Goal: Transaction & Acquisition: Purchase product/service

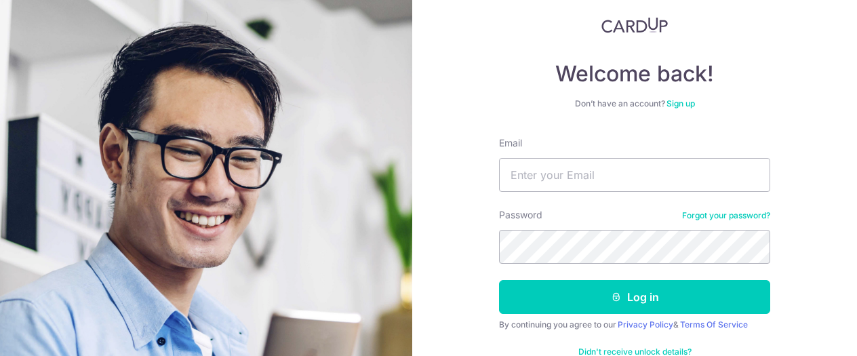
scroll to position [114, 0]
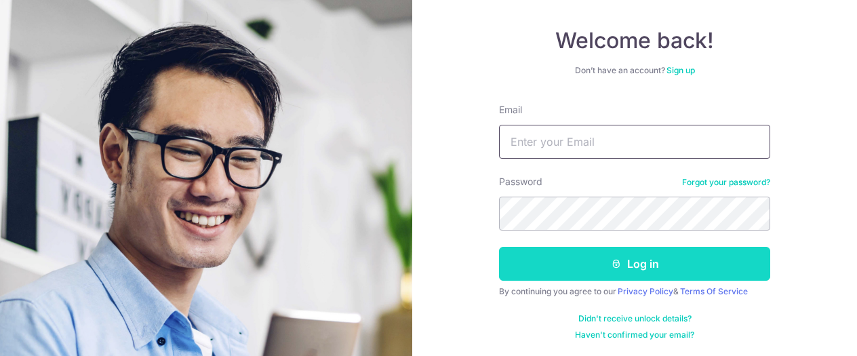
type input "kevfang@gmail.com"
click at [561, 265] on button "Log in" at bounding box center [634, 264] width 271 height 34
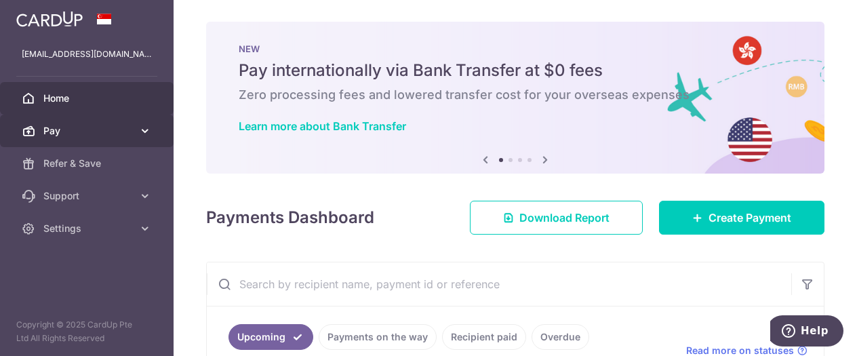
click at [89, 136] on span "Pay" at bounding box center [87, 131] width 89 height 14
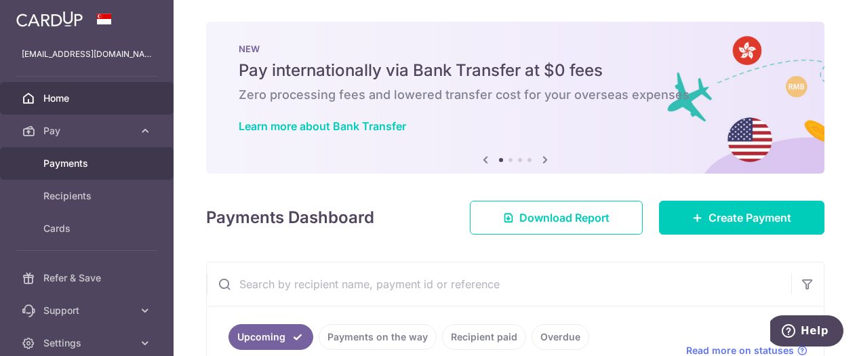
click at [89, 163] on span "Payments" at bounding box center [87, 164] width 89 height 14
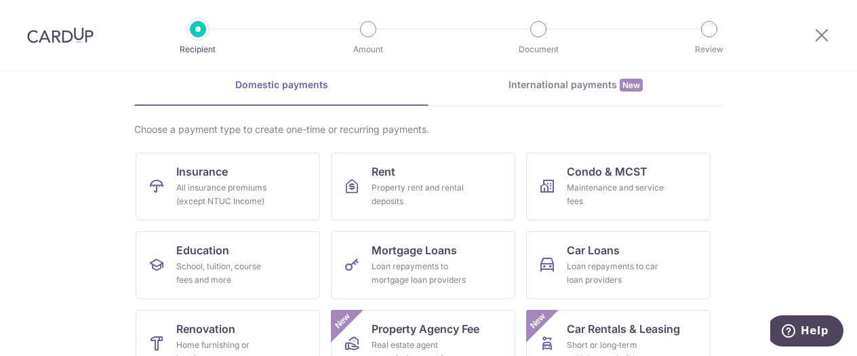
scroll to position [68, 0]
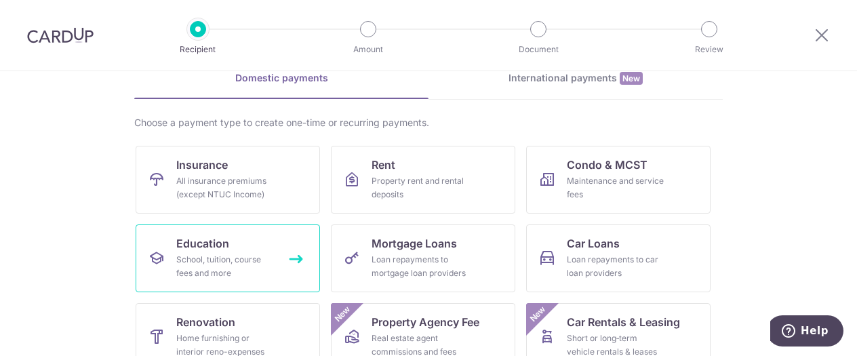
click at [222, 247] on span "Education" at bounding box center [202, 243] width 53 height 16
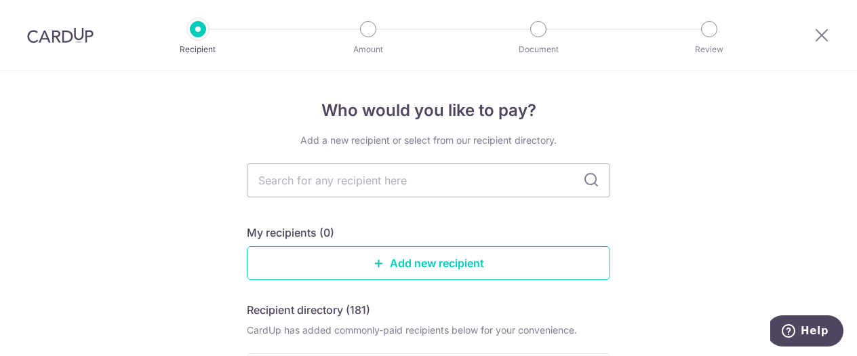
scroll to position [68, 0]
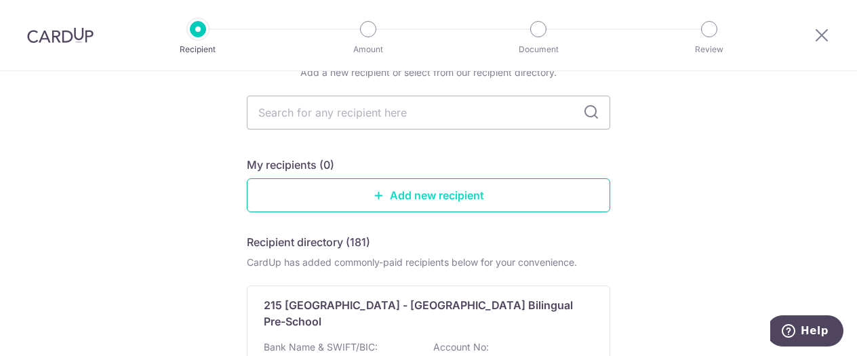
click at [430, 193] on link "Add new recipient" at bounding box center [428, 195] width 363 height 34
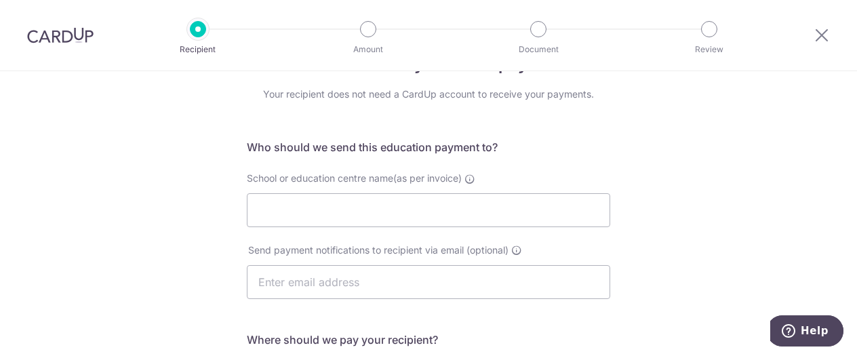
scroll to position [68, 0]
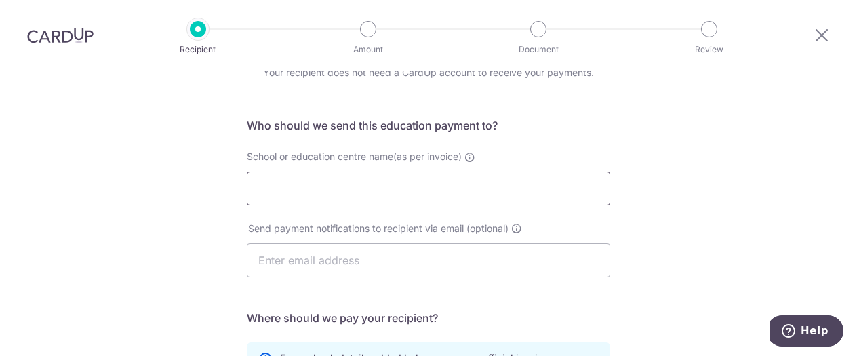
click at [367, 182] on input "School or education centre name(as per invoice)" at bounding box center [428, 189] width 363 height 34
drag, startPoint x: 367, startPoint y: 182, endPoint x: 320, endPoint y: 245, distance: 78.5
click at [320, 245] on input "text" at bounding box center [428, 260] width 363 height 34
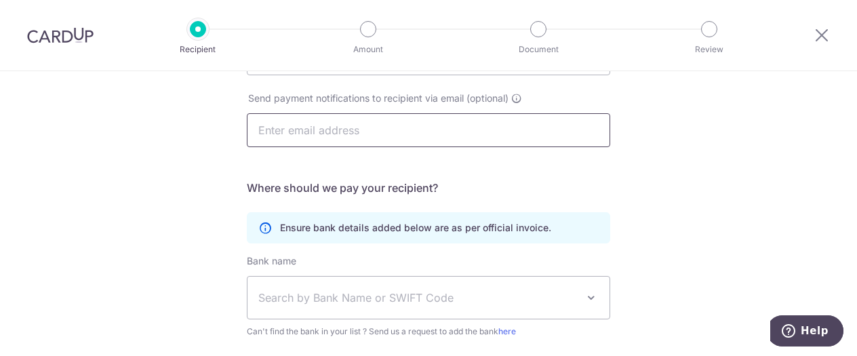
scroll to position [203, 0]
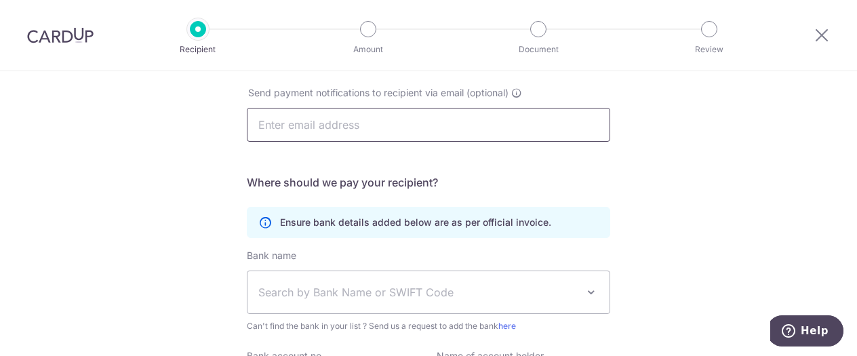
paste input "accounts@conceptmath.com"
type input "accounts@conceptmath.com"
click at [188, 174] on div "Who would you like to pay? Your recipient does not need a CardUp account to rec…" at bounding box center [428, 190] width 857 height 645
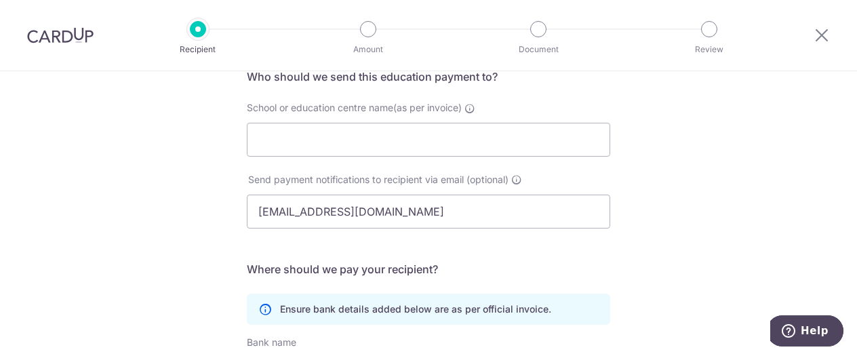
scroll to position [68, 0]
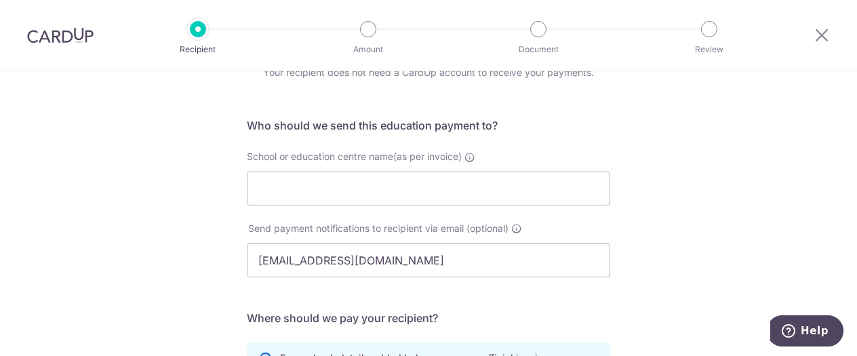
click at [502, 340] on form "Who should we send this education payment to? School or education centre name(a…" at bounding box center [428, 351] width 363 height 468
click at [403, 194] on input "School or education centre name(as per invoice)" at bounding box center [428, 189] width 363 height 34
paste input "Concept Math Novena"
drag, startPoint x: 332, startPoint y: 189, endPoint x: 485, endPoint y: 194, distance: 152.6
click at [485, 194] on input "Concept Math Novena" at bounding box center [428, 189] width 363 height 34
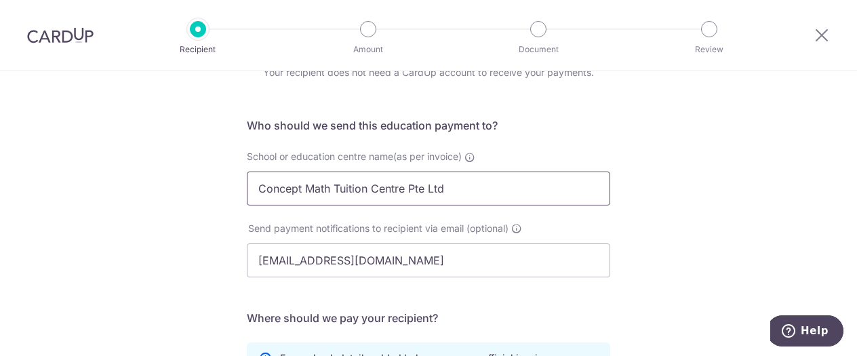
type input "Concept Math Tuition Centre Pte Ltd"
click at [24, 205] on div "Who would you like to pay? Your recipient does not need a CardUp account to rec…" at bounding box center [428, 325] width 857 height 645
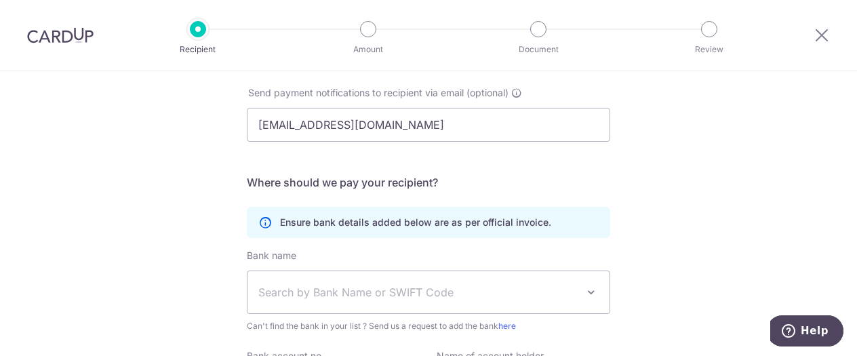
click at [477, 144] on div "Send payment notifications to recipient via email (optional) accounts@conceptma…" at bounding box center [429, 122] width 380 height 72
click at [481, 130] on input "accounts@conceptmath.com" at bounding box center [428, 125] width 363 height 34
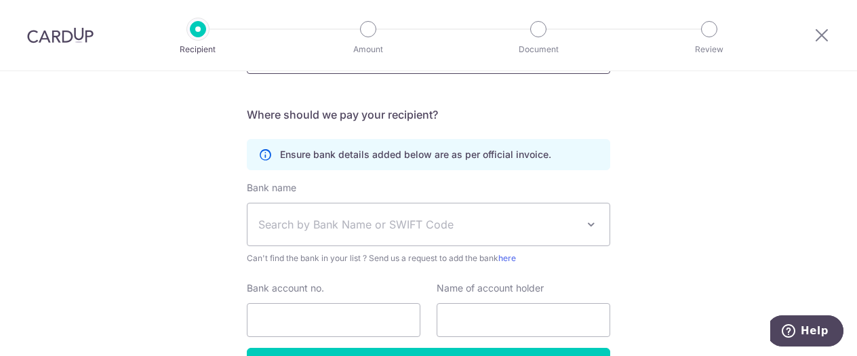
type input "accounts@conceptmath.com"
click at [273, 262] on span "Can't find the bank in your list ? Send us a request to add the bank here" at bounding box center [428, 258] width 363 height 14
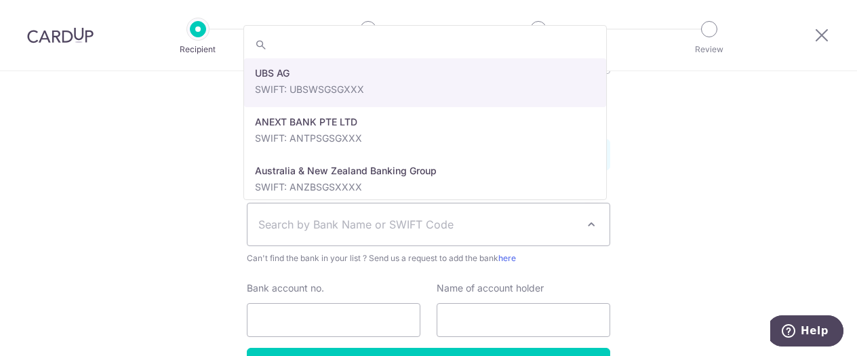
click at [297, 218] on span "Search by Bank Name or SWIFT Code" at bounding box center [417, 224] width 319 height 16
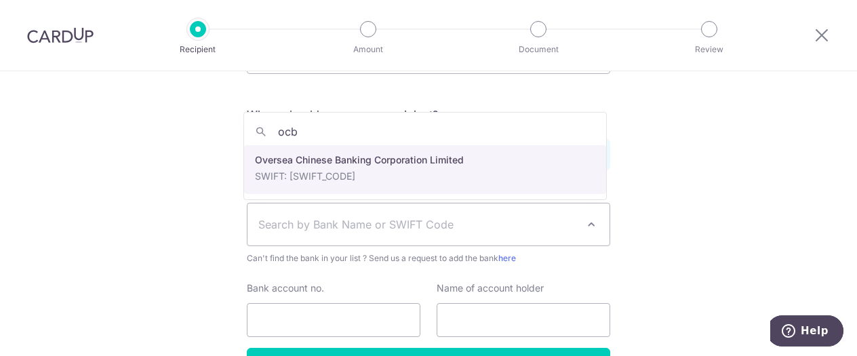
type input "ocb"
select select "12"
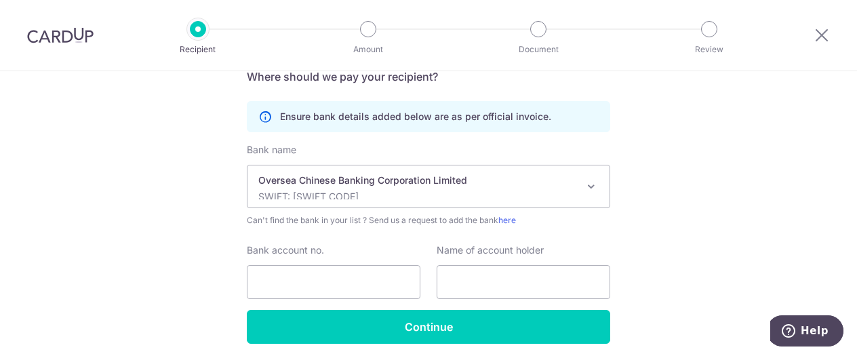
scroll to position [339, 0]
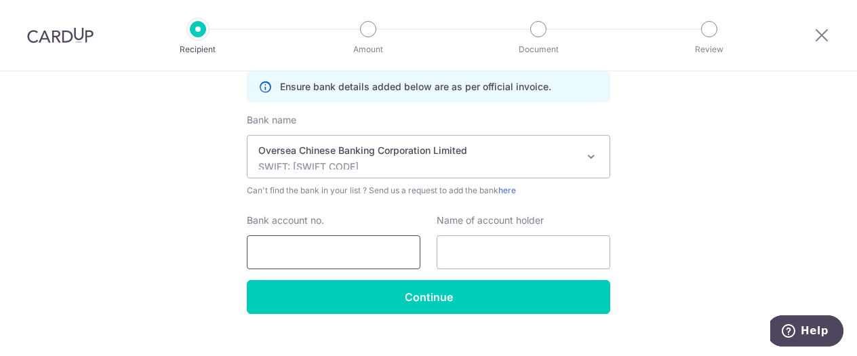
click at [268, 261] on input "Bank account no." at bounding box center [334, 252] width 174 height 34
click at [270, 239] on input "Bank account no." at bounding box center [334, 252] width 174 height 34
click at [325, 251] on input "Bank account no." at bounding box center [334, 252] width 174 height 34
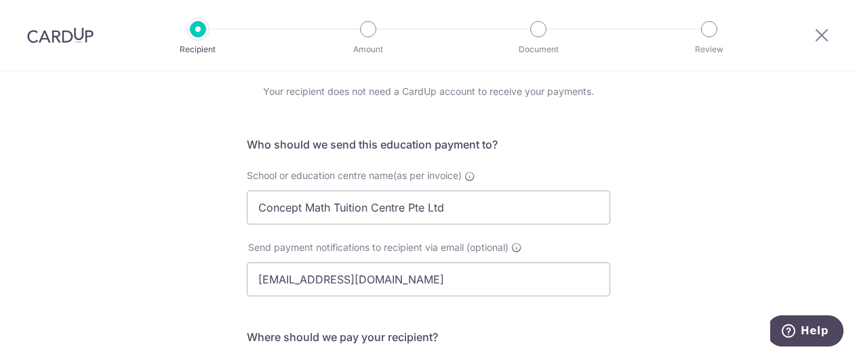
scroll to position [0, 0]
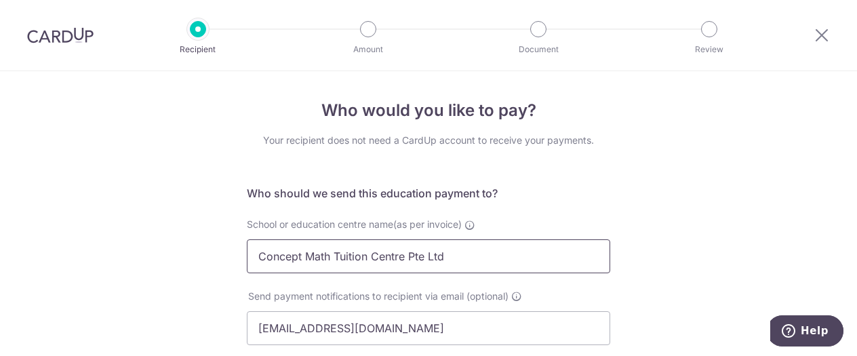
type input "596597195001"
drag, startPoint x: 479, startPoint y: 262, endPoint x: 254, endPoint y: 252, distance: 224.6
click at [254, 252] on input "Concept Math Tuition Centre Pte Ltd" at bounding box center [428, 256] width 363 height 34
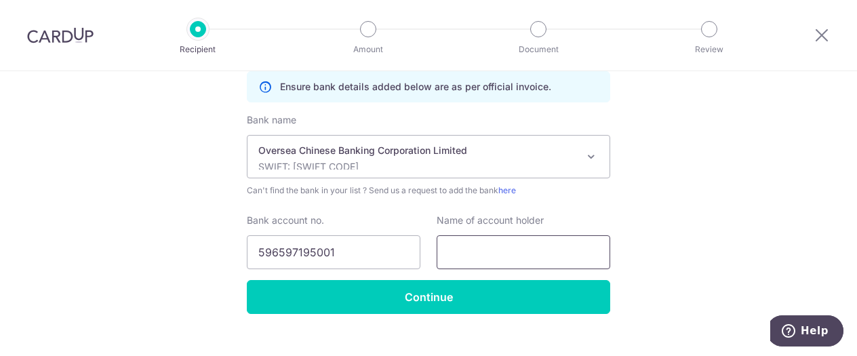
click at [454, 257] on input "text" at bounding box center [524, 252] width 174 height 34
paste input "Concept Math Tuition Centre Pte Ltd"
type input "Concept Math Tuition Centre Pte Ltd"
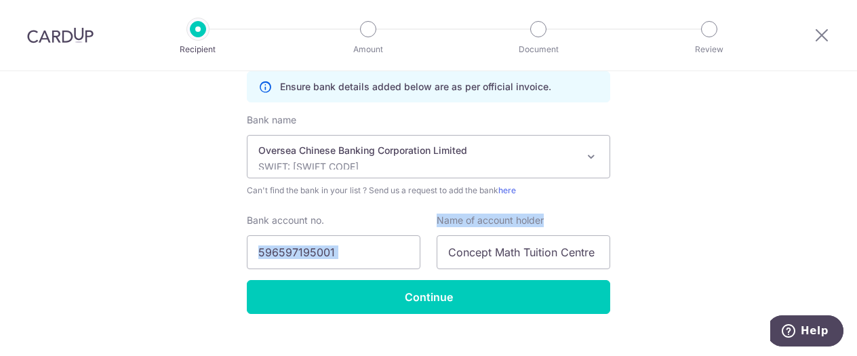
drag, startPoint x: 556, startPoint y: 222, endPoint x: 400, endPoint y: 217, distance: 156.0
click at [400, 217] on div "Bank account no. 596597195001 Name of account holder Concept Math Tuition Centr…" at bounding box center [429, 242] width 380 height 56
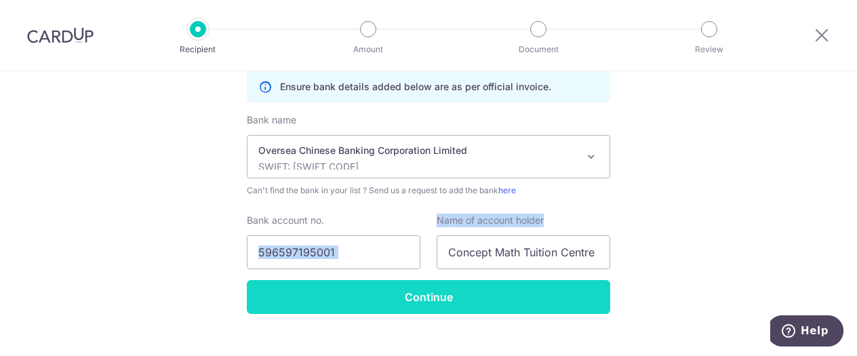
click at [466, 298] on input "Continue" at bounding box center [428, 297] width 363 height 34
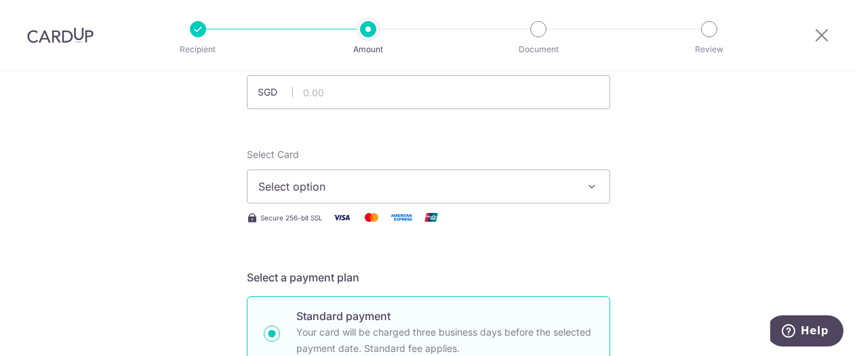
scroll to position [68, 0]
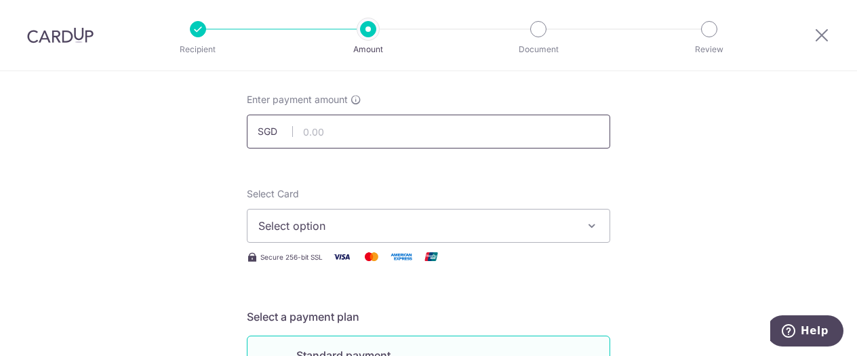
click at [325, 134] on input "text" at bounding box center [428, 132] width 363 height 34
paste input "1,013.70"
click at [306, 132] on input "1,013.70" at bounding box center [428, 132] width 363 height 34
type input "1,013.70"
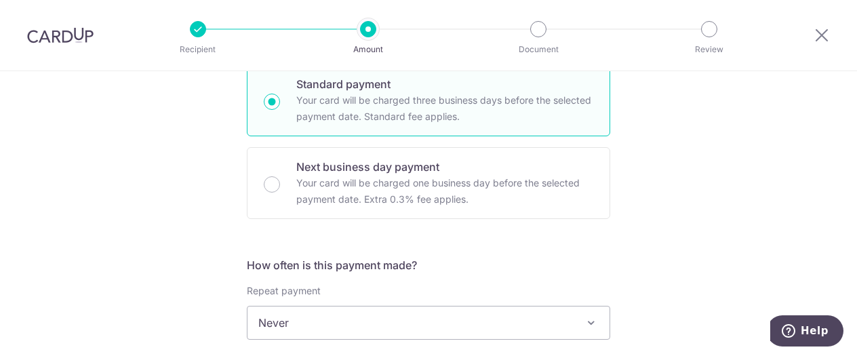
scroll to position [475, 0]
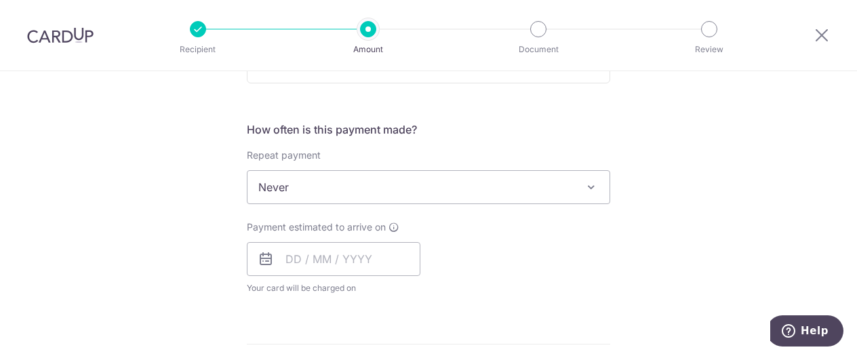
click at [352, 279] on div "Payment estimated to arrive on Your card will be charged on for the first payme…" at bounding box center [334, 257] width 174 height 75
click at [360, 260] on input "text" at bounding box center [334, 259] width 174 height 34
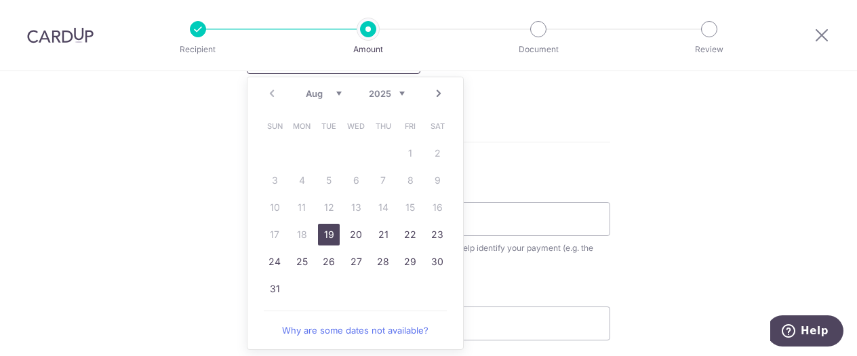
scroll to position [678, 0]
click at [325, 237] on link "19" at bounding box center [329, 233] width 22 height 22
type input "[DATE]"
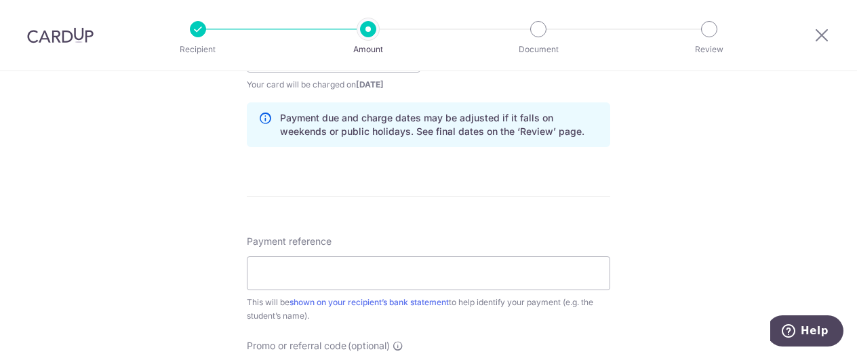
click at [640, 222] on div "Tell us more about your payment Enter payment amount SGD 1,013.70 1013.70 Recip…" at bounding box center [428, 34] width 857 height 1282
click at [390, 260] on input "Payment reference" at bounding box center [428, 273] width 363 height 34
click at [420, 193] on form "Enter payment amount SGD 1,013.70 1013.70 Recipient added successfully! Select …" at bounding box center [428, 47] width 363 height 1129
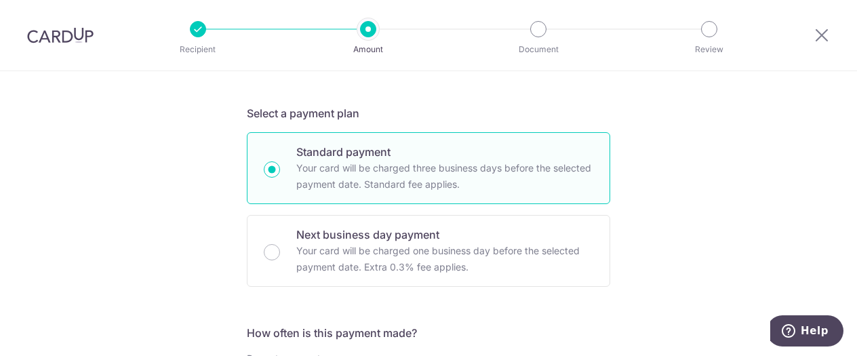
scroll to position [475, 0]
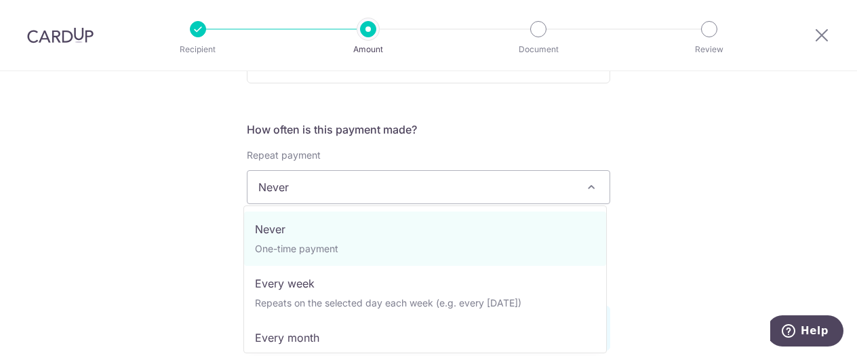
click at [343, 174] on span "Never" at bounding box center [428, 187] width 362 height 33
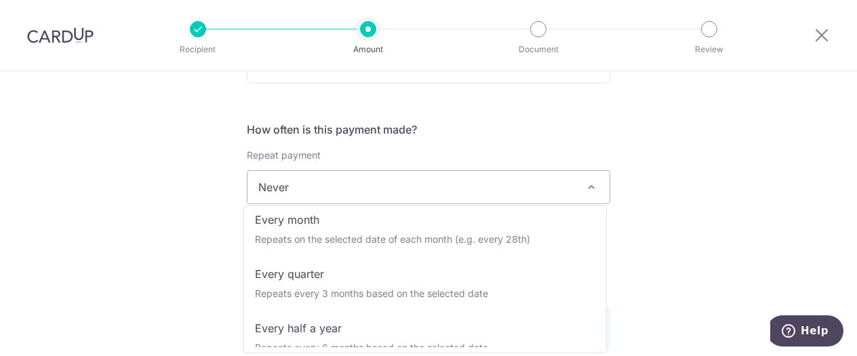
scroll to position [136, 0]
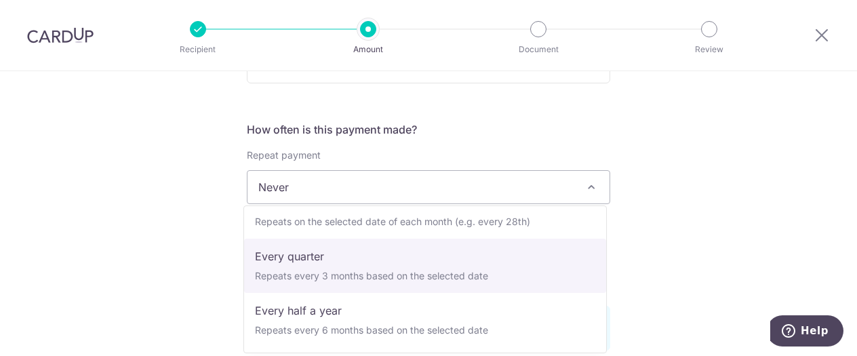
select select "4"
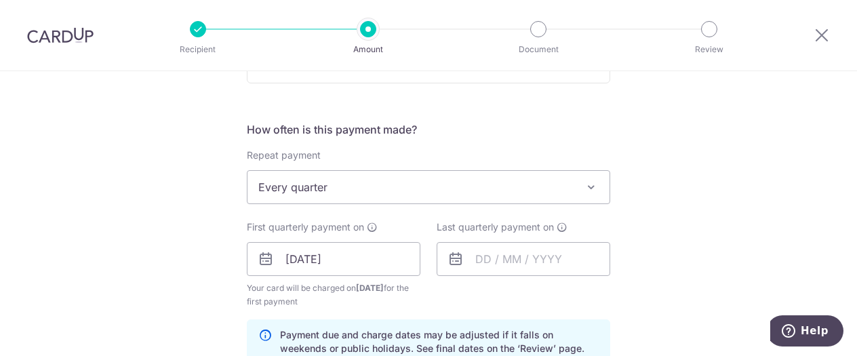
click at [657, 261] on div "Tell us more about your payment Enter payment amount SGD 1,013.70 1013.70 Recip…" at bounding box center [428, 244] width 857 height 1295
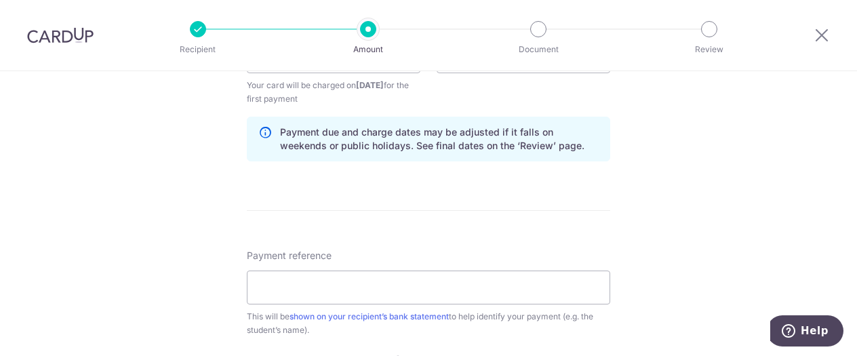
scroll to position [678, 0]
click at [371, 291] on input "Payment reference" at bounding box center [428, 287] width 363 height 34
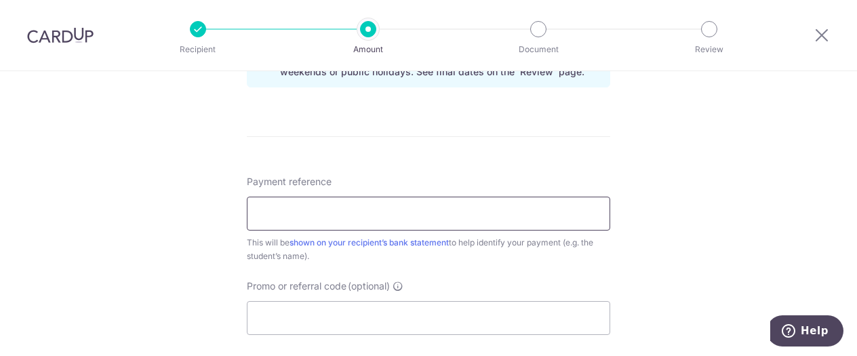
scroll to position [881, 0]
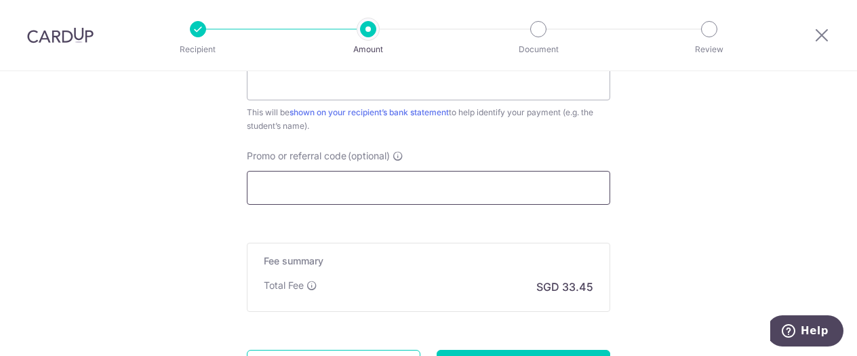
click at [368, 188] on input "Promo or referral code (optional)" at bounding box center [428, 188] width 363 height 34
paste input "3NEWR5"
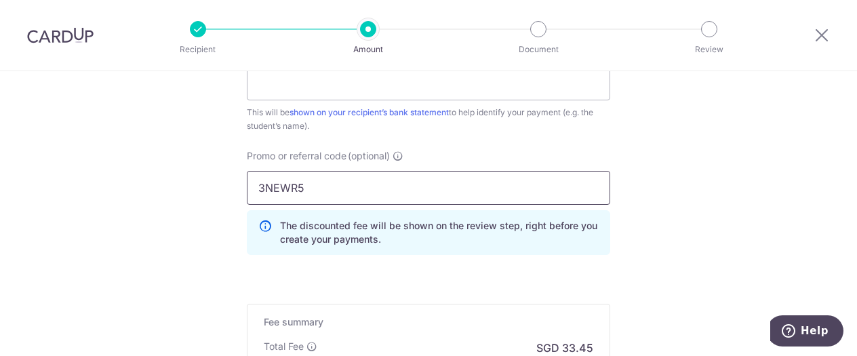
type input "3NEWR5"
click at [361, 87] on input "Payment reference" at bounding box center [428, 83] width 363 height 34
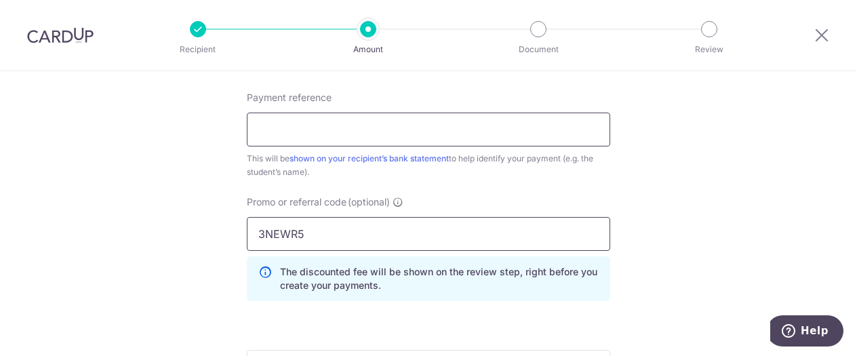
scroll to position [813, 0]
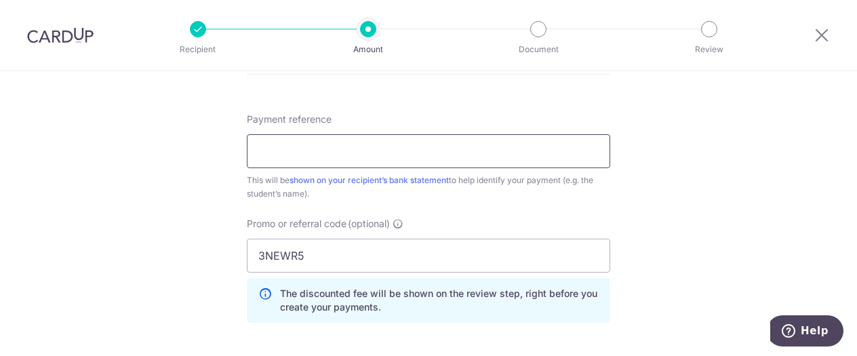
click at [363, 147] on input "Payment reference" at bounding box center [428, 151] width 363 height 34
paste input "25ND234"
click at [346, 146] on input "25ND234" at bounding box center [428, 151] width 363 height 34
paste input "Keisha Fang Yuanyu"
type input "25ND234 Keisha Fang Yuanyu"
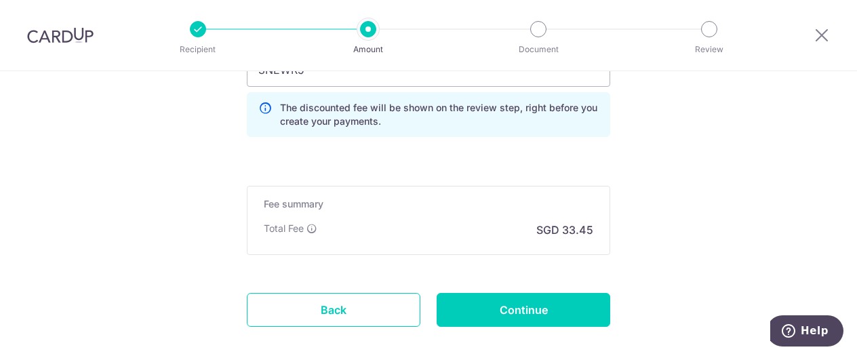
scroll to position [1017, 0]
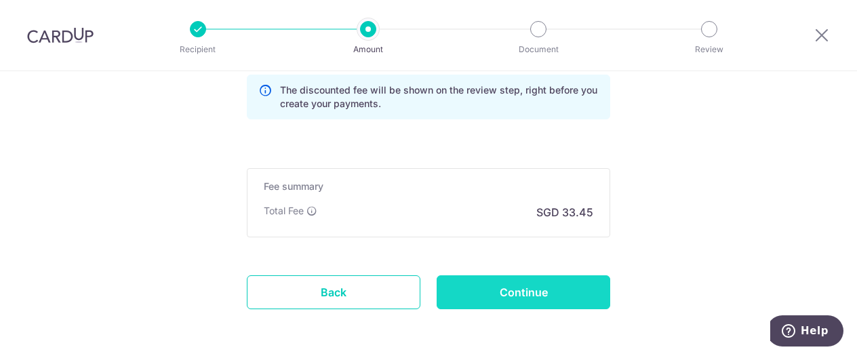
click at [581, 276] on input "Continue" at bounding box center [524, 292] width 174 height 34
type input "Create Schedule"
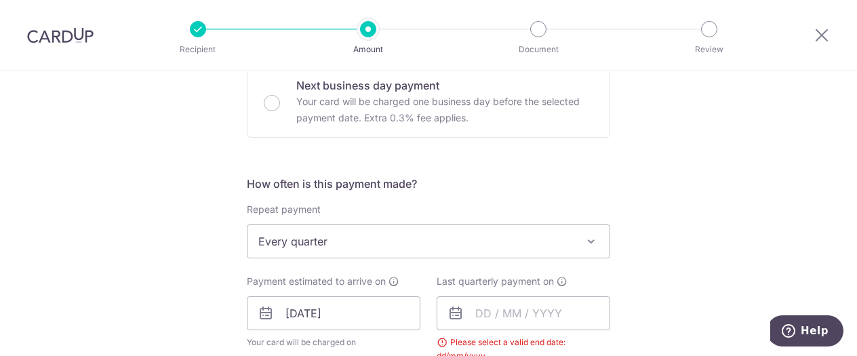
scroll to position [538, 0]
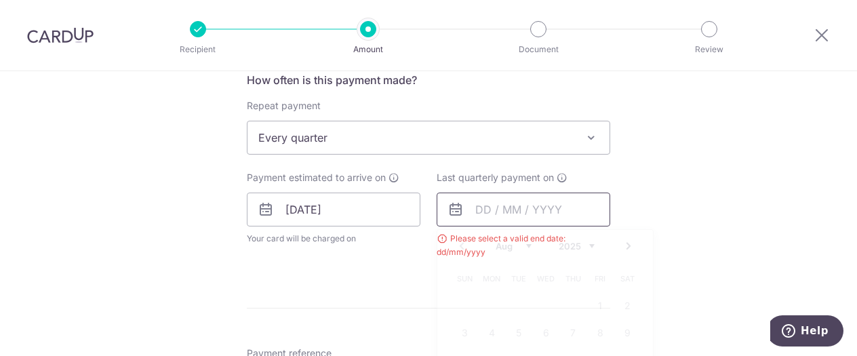
click at [588, 207] on input "text" at bounding box center [524, 210] width 174 height 34
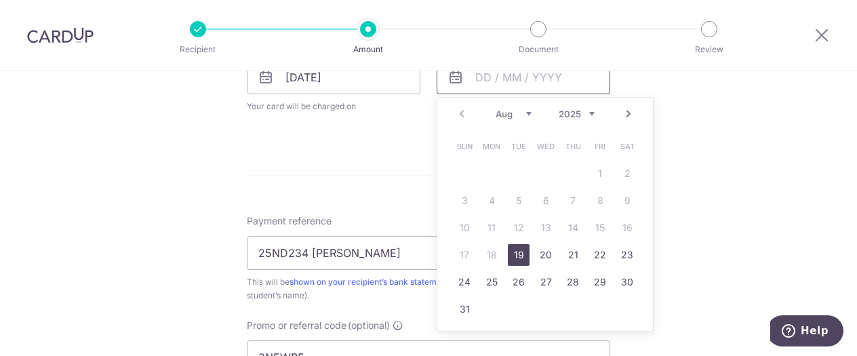
scroll to position [673, 0]
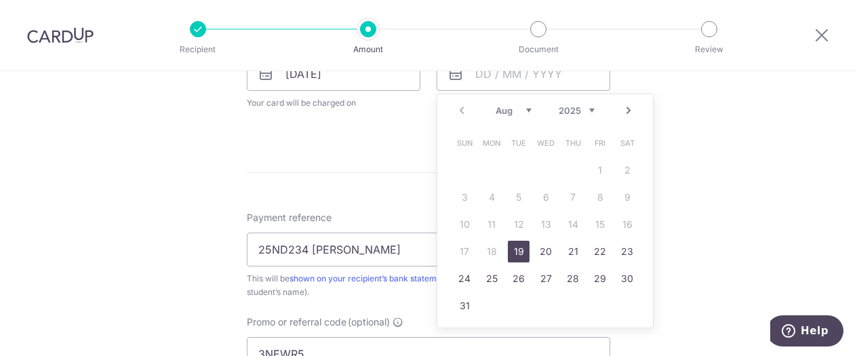
click at [579, 105] on select "2025 2026 2027 2028 2029 2030 2031 2032 2033 2034 2035" at bounding box center [577, 110] width 36 height 11
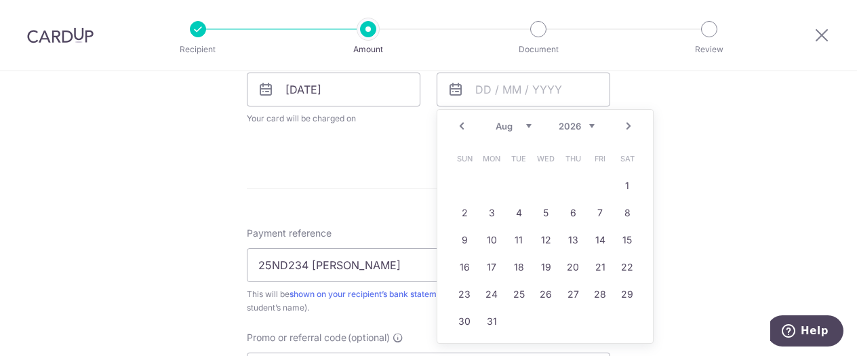
click at [529, 127] on div "Jan Feb Mar Apr May Jun Jul Aug Sep Oct Nov Dec 2025 2026 2027 2028 2029 2030 2…" at bounding box center [545, 127] width 99 height 12
click at [524, 125] on select "Jan Feb Mar Apr May Jun Jul Aug Sep Oct Nov Dec" at bounding box center [514, 126] width 36 height 11
click at [521, 290] on link "31" at bounding box center [519, 294] width 22 height 22
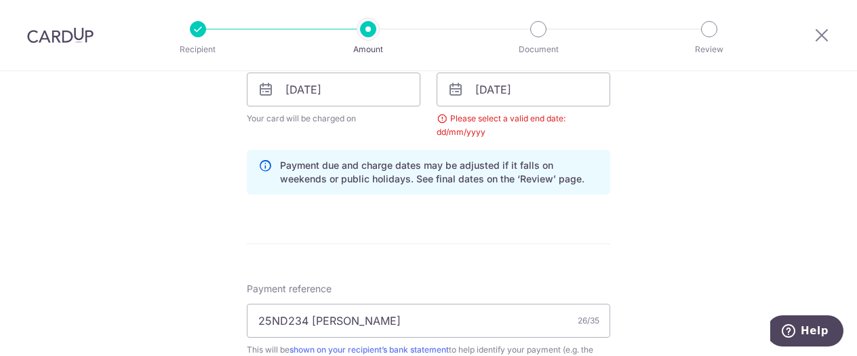
click at [569, 239] on form "Enter payment amount SGD 1,013.70 1013.70 Select Card Select option Add credit …" at bounding box center [428, 111] width 363 height 1217
click at [549, 90] on input "31/03/2026" at bounding box center [524, 90] width 174 height 34
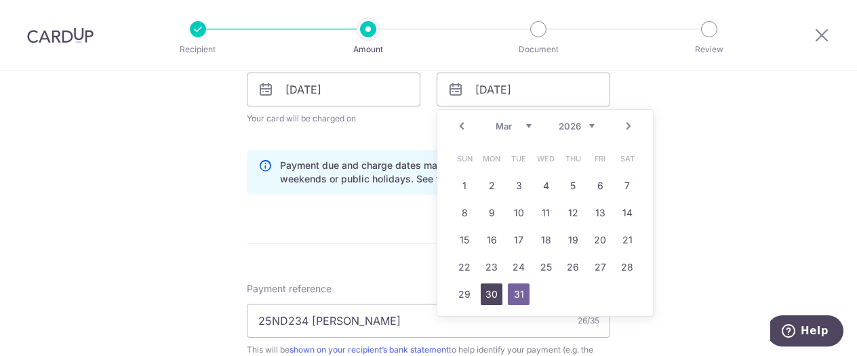
click at [490, 287] on link "30" at bounding box center [492, 294] width 22 height 22
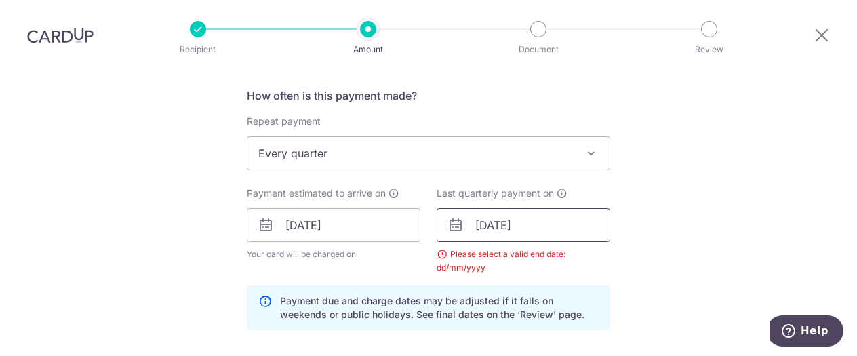
scroll to position [522, 0]
click at [578, 231] on input "30/03/2026" at bounding box center [524, 225] width 174 height 34
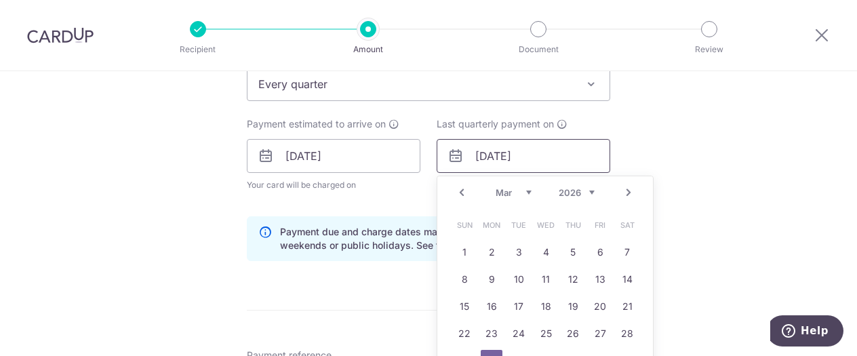
scroll to position [658, 0]
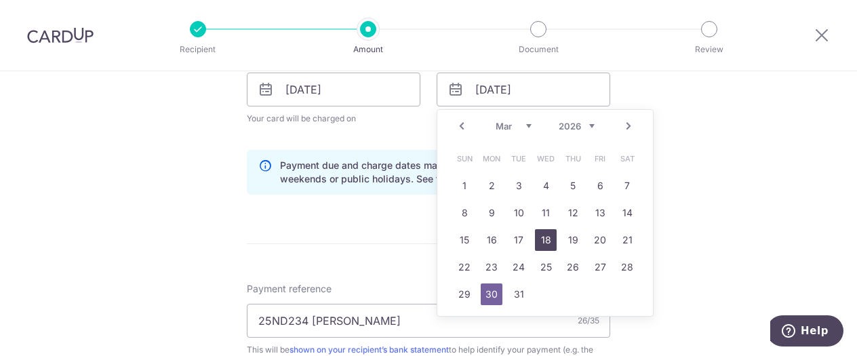
click at [547, 243] on link "18" at bounding box center [546, 240] width 22 height 22
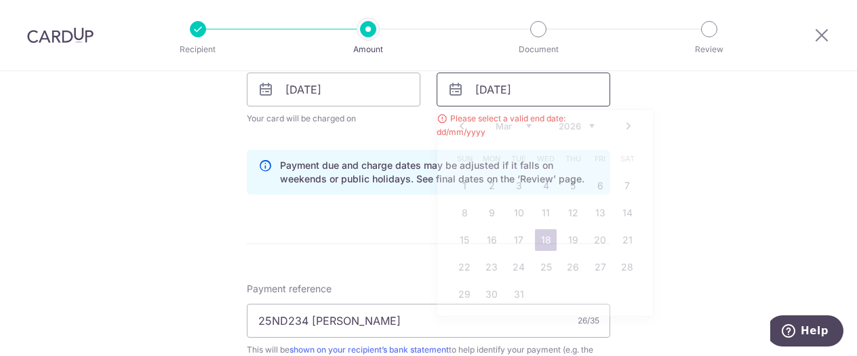
click at [570, 85] on input "18/03/2026" at bounding box center [524, 90] width 174 height 34
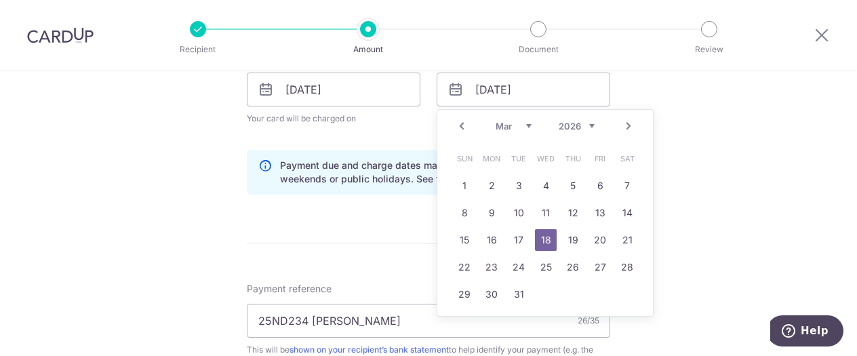
click at [621, 125] on link "Next" at bounding box center [628, 126] width 16 height 16
click at [548, 175] on link "1" at bounding box center [546, 186] width 22 height 22
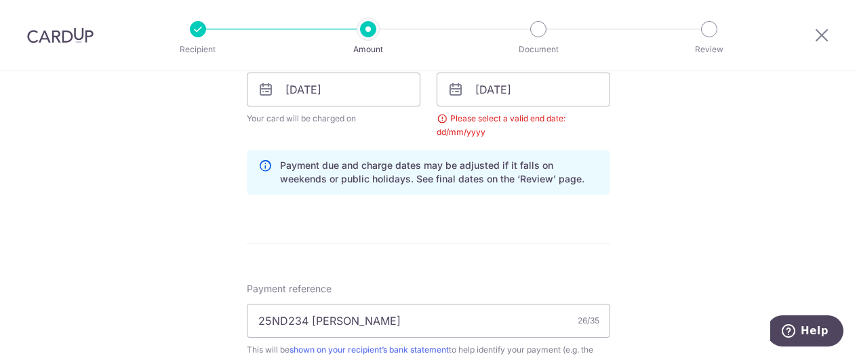
click at [678, 160] on div "Tell us more about your payment Enter payment amount SGD 1,013.70 1013.70 Selec…" at bounding box center [428, 99] width 857 height 1370
click at [522, 116] on div "Please select a valid end date: dd/mm/yyyy" at bounding box center [524, 125] width 174 height 27
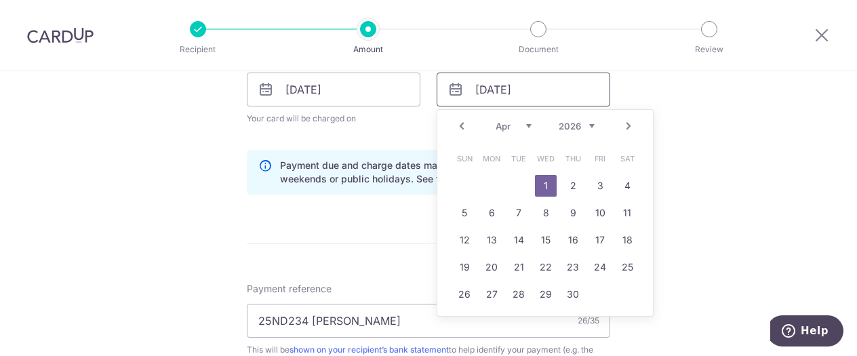
drag, startPoint x: 553, startPoint y: 92, endPoint x: 422, endPoint y: 93, distance: 131.5
click at [422, 93] on div "Payment estimated to arrive on 19/08/2025 Your card will be charged on for the …" at bounding box center [429, 95] width 380 height 88
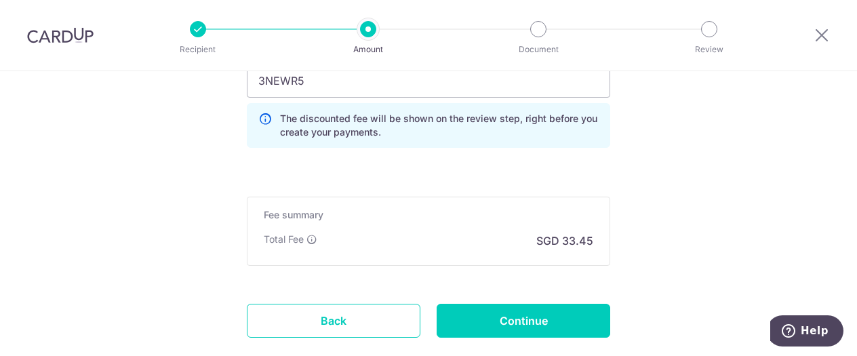
scroll to position [1064, 0]
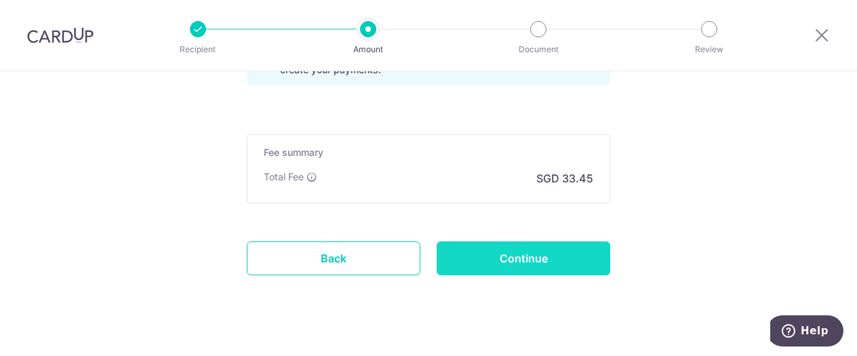
type input "19/03/2026"
click at [521, 268] on input "Continue" at bounding box center [524, 258] width 174 height 34
type input "Create Schedule"
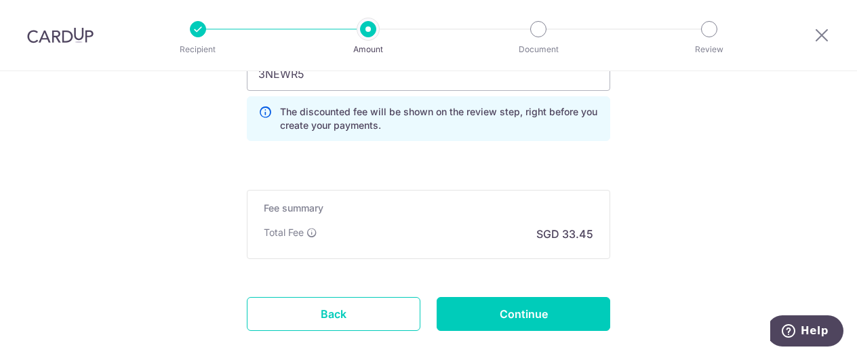
scroll to position [1012, 0]
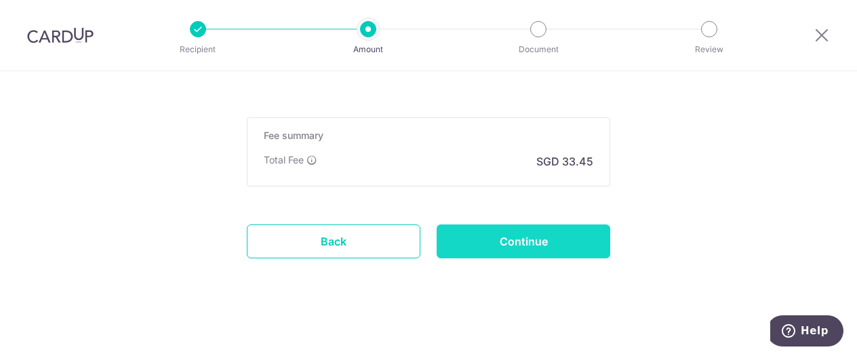
click at [526, 249] on input "Continue" at bounding box center [524, 241] width 174 height 34
type input "Create Schedule"
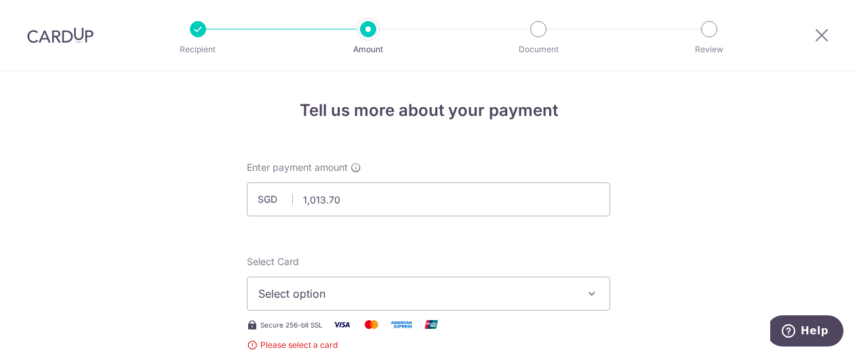
click at [506, 294] on span "Select option" at bounding box center [416, 293] width 316 height 16
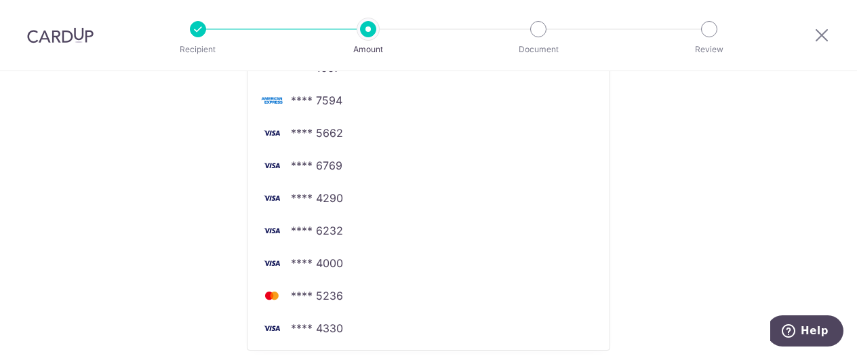
scroll to position [475, 0]
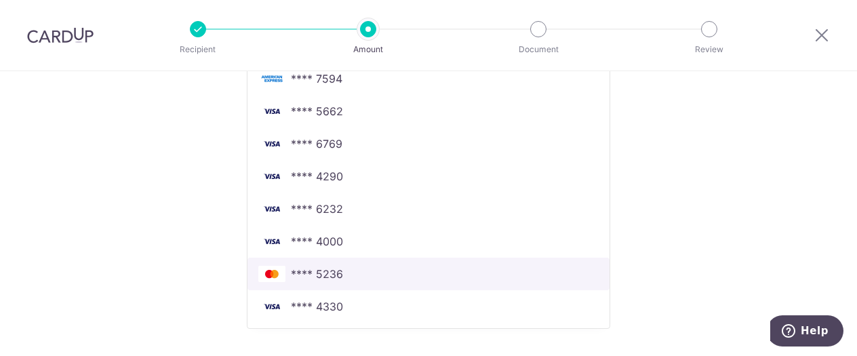
click at [540, 258] on link "**** 5236" at bounding box center [428, 274] width 362 height 33
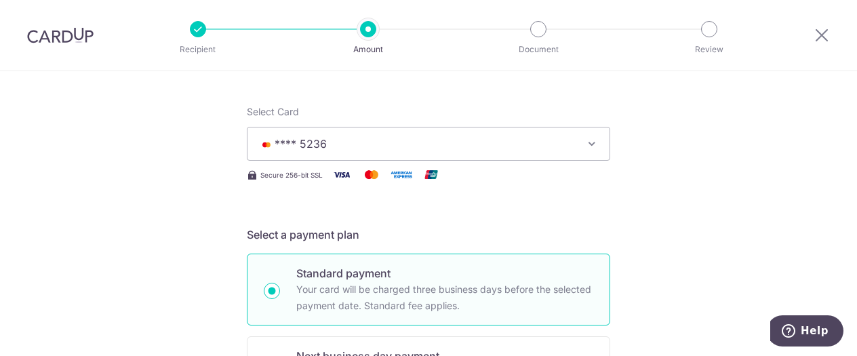
scroll to position [122, 0]
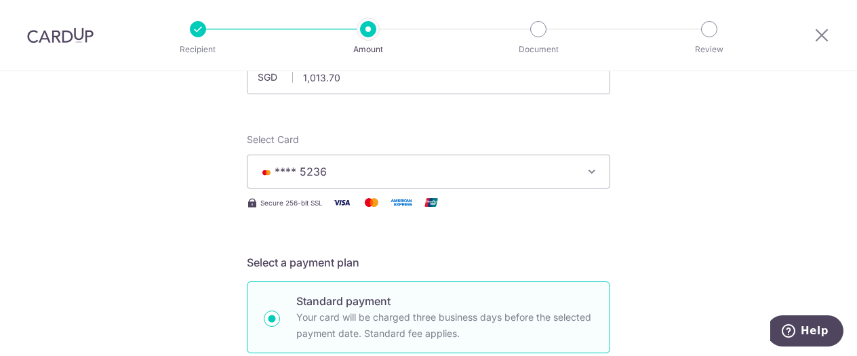
click at [531, 174] on span "**** 5236" at bounding box center [416, 171] width 316 height 16
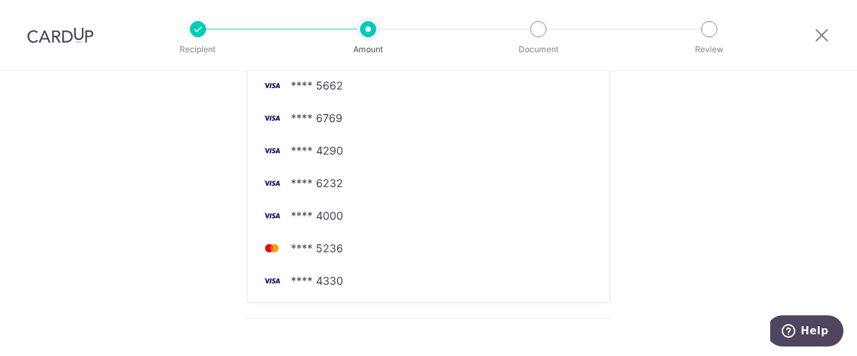
scroll to position [529, 0]
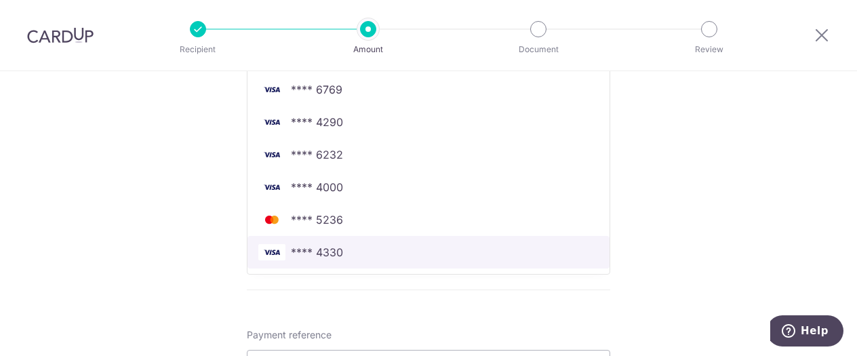
click at [498, 239] on link "**** 4330" at bounding box center [428, 252] width 362 height 33
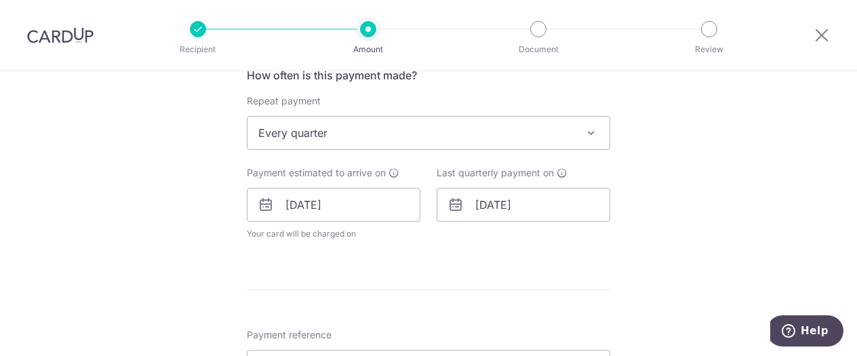
click at [738, 224] on div "Tell us more about your payment Enter payment amount SGD 1,013.70 1013.70 Selec…" at bounding box center [428, 185] width 857 height 1287
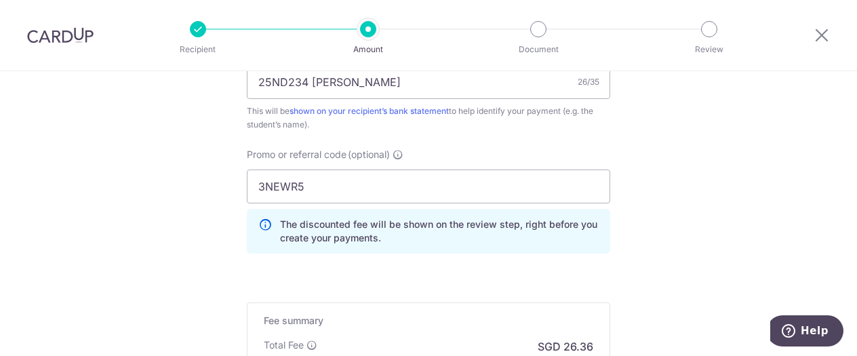
scroll to position [999, 0]
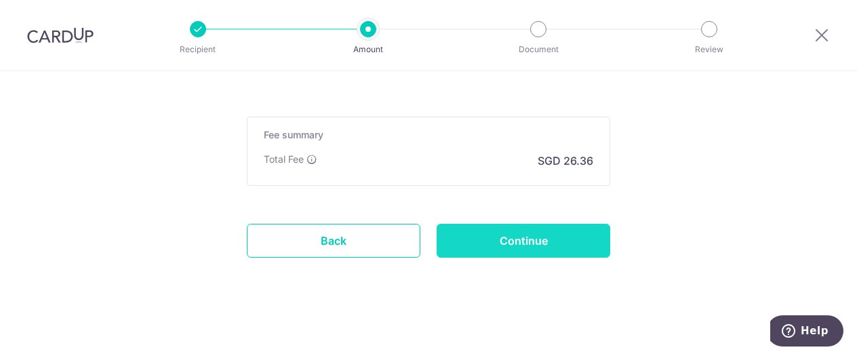
click at [549, 234] on input "Continue" at bounding box center [524, 241] width 174 height 34
type input "Create Schedule"
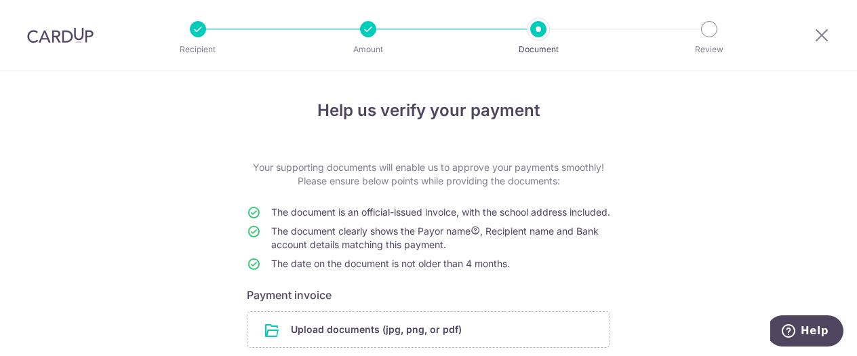
scroll to position [142, 0]
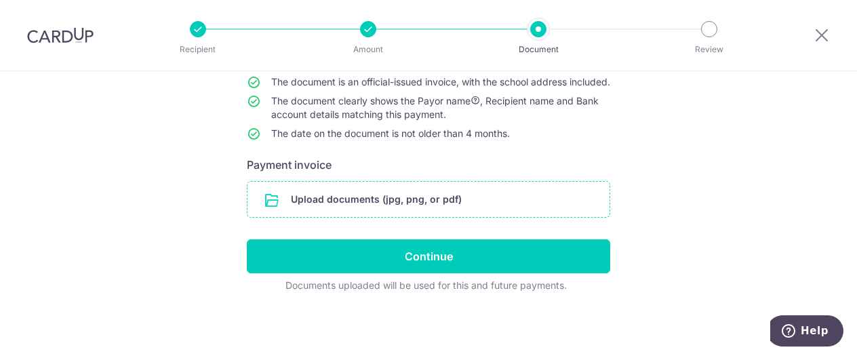
click at [365, 197] on input "file" at bounding box center [428, 199] width 362 height 35
click at [421, 192] on input "file" at bounding box center [428, 199] width 362 height 35
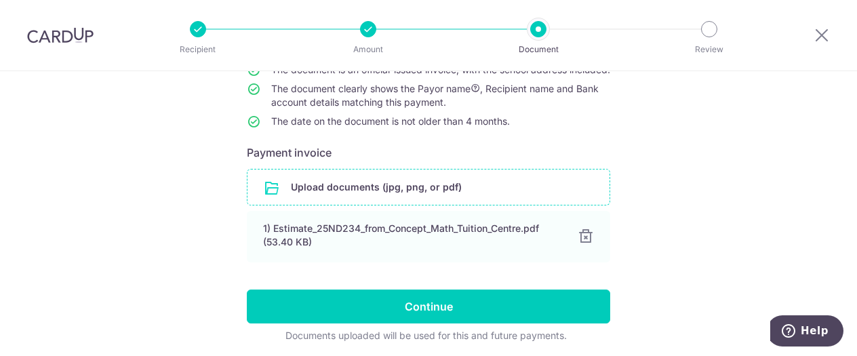
scroll to position [205, 0]
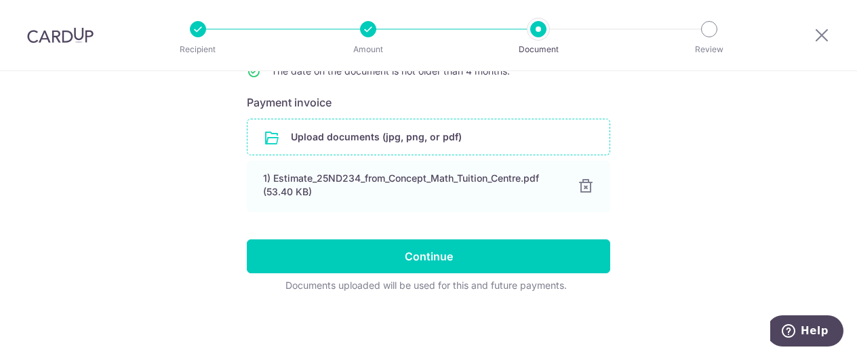
click at [418, 140] on input "file" at bounding box center [428, 136] width 362 height 35
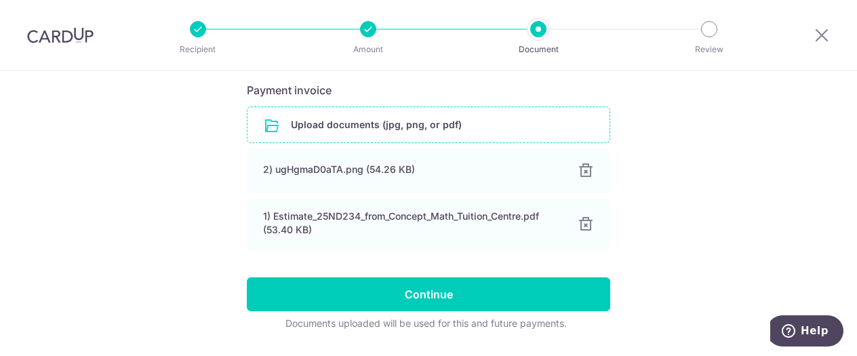
click at [683, 161] on div "Help us verify your payment Your supporting documents will enable us to approve…" at bounding box center [428, 129] width 857 height 527
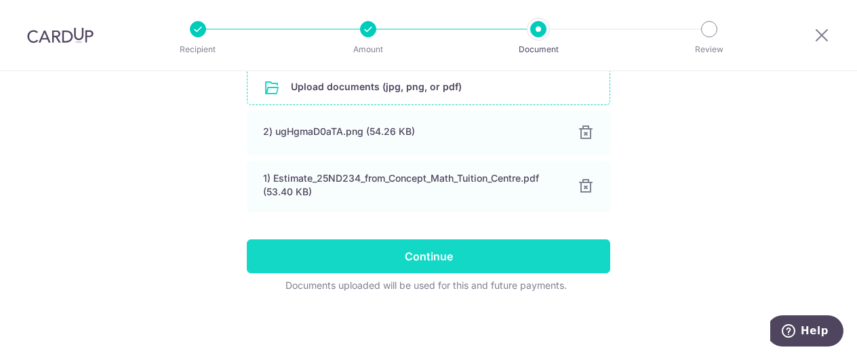
click at [459, 262] on input "Continue" at bounding box center [428, 256] width 363 height 34
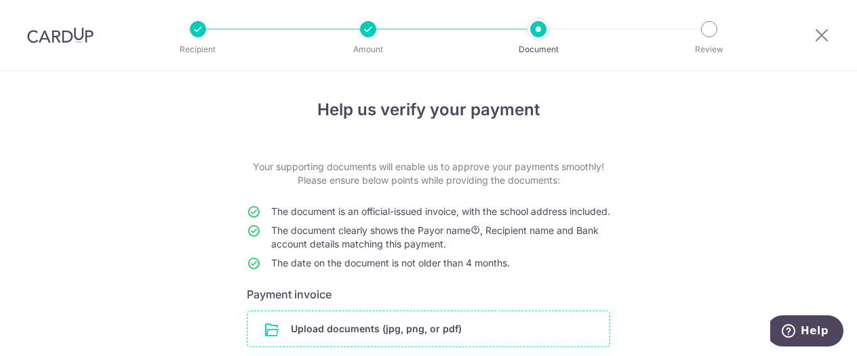
scroll to position [0, 0]
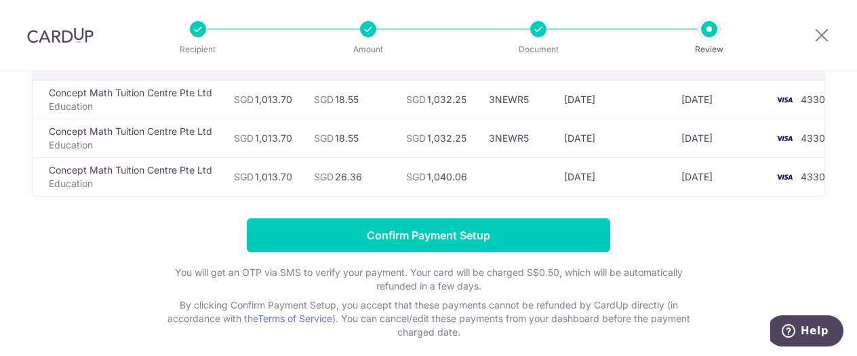
scroll to position [0, 21]
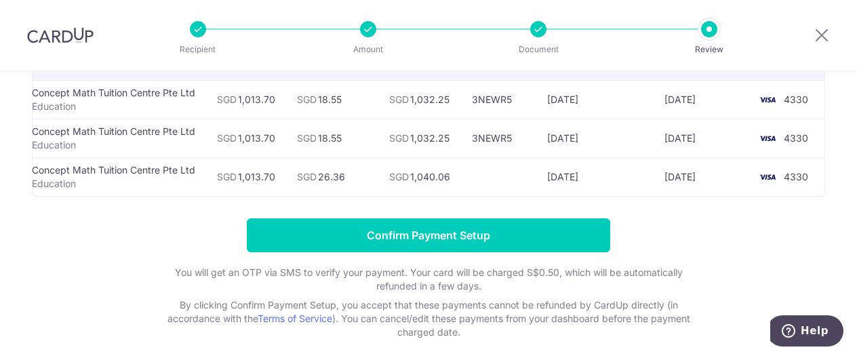
click at [772, 176] on img at bounding box center [767, 177] width 27 height 16
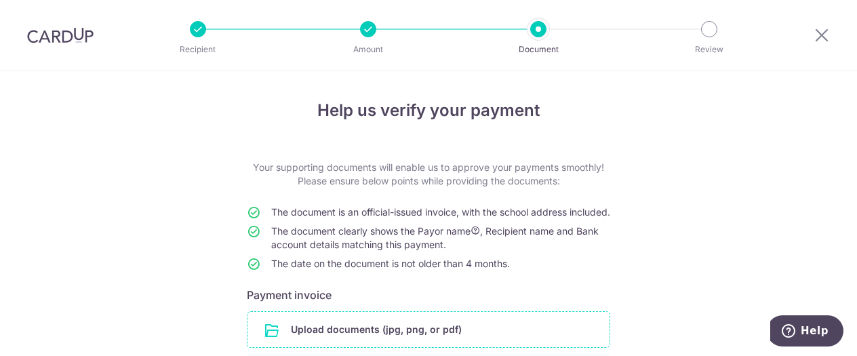
scroll to position [252, 0]
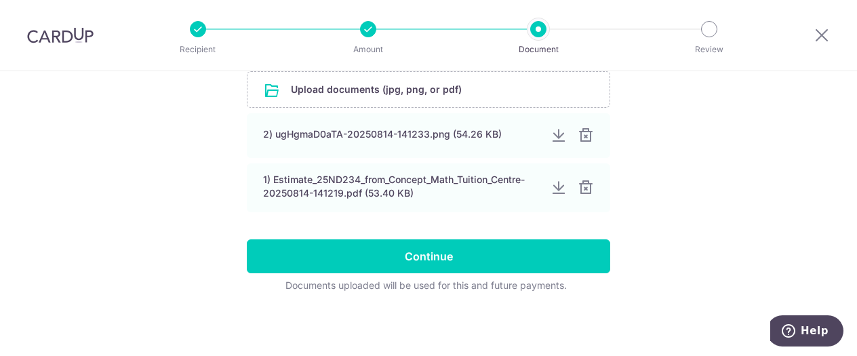
click at [350, 32] on li "Amount" at bounding box center [291, 29] width 170 height 16
click at [373, 31] on ul "Recipient Amount Document Review" at bounding box center [453, 29] width 527 height 16
click at [365, 31] on div at bounding box center [368, 29] width 16 height 16
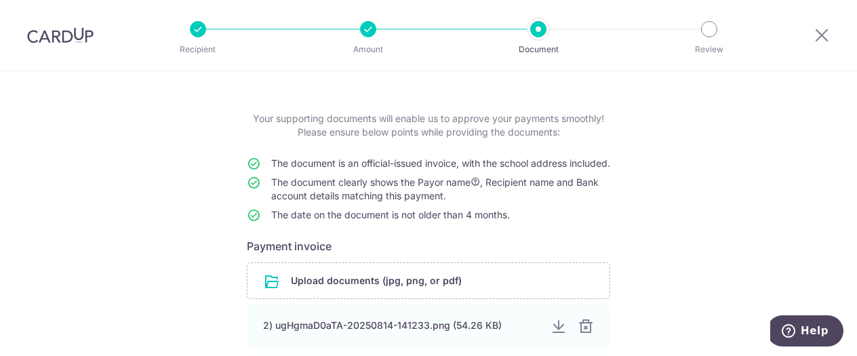
scroll to position [0, 0]
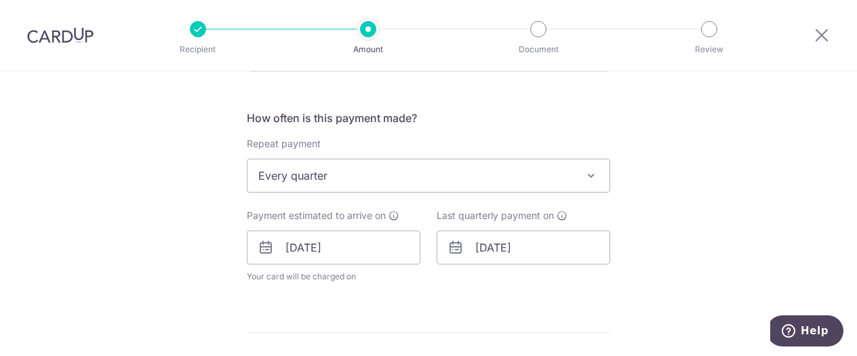
scroll to position [542, 0]
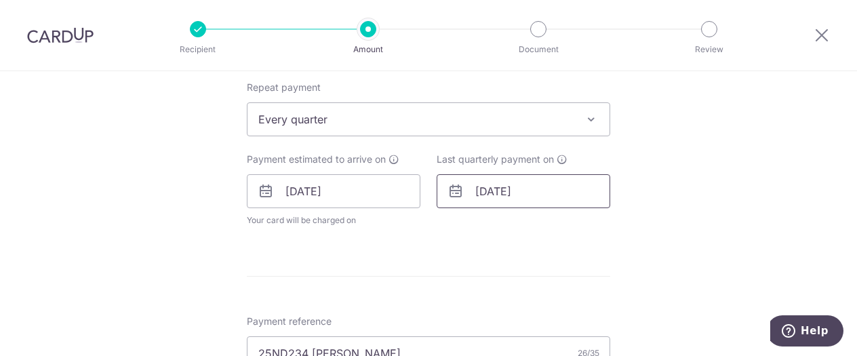
click at [502, 186] on input "19/03/2026" at bounding box center [524, 191] width 174 height 34
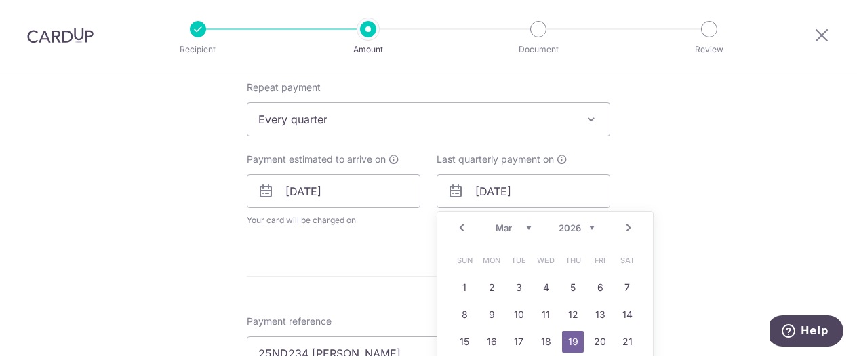
click at [456, 222] on link "Prev" at bounding box center [462, 228] width 16 height 16
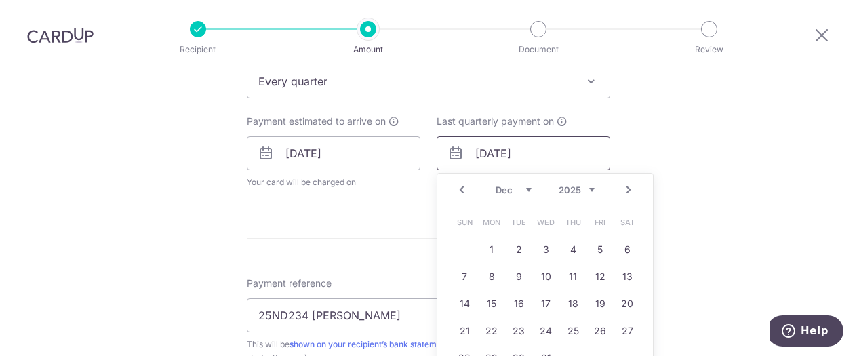
scroll to position [610, 0]
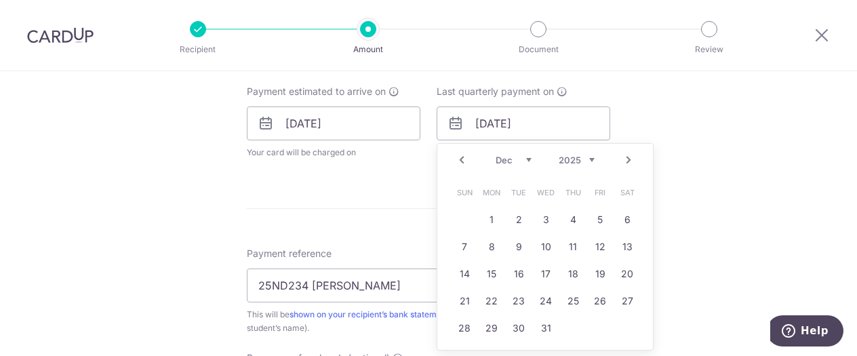
click at [456, 153] on link "Prev" at bounding box center [462, 160] width 16 height 16
click at [463, 346] on link "30" at bounding box center [465, 355] width 22 height 22
type input "30/11/2025"
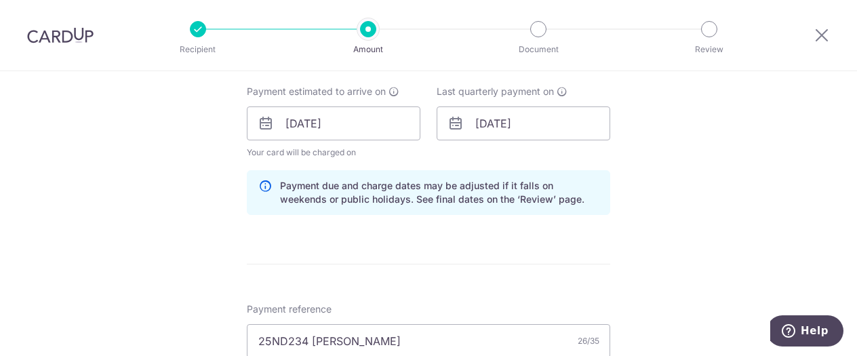
click at [660, 246] on div "Tell us more about your payment Enter payment amount SGD 1,013.70 1013.70 Selec…" at bounding box center [428, 132] width 857 height 1343
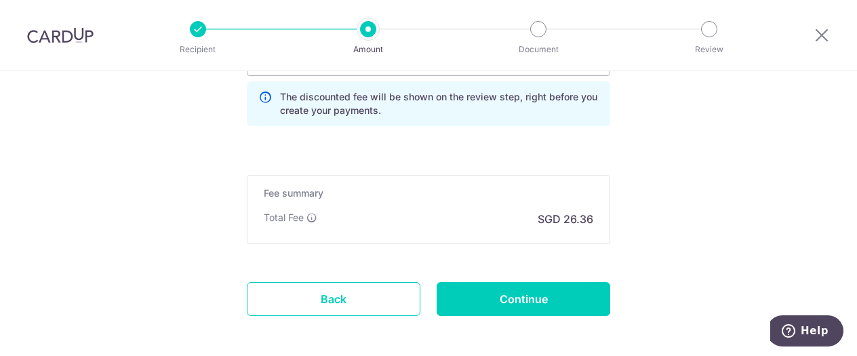
scroll to position [1054, 0]
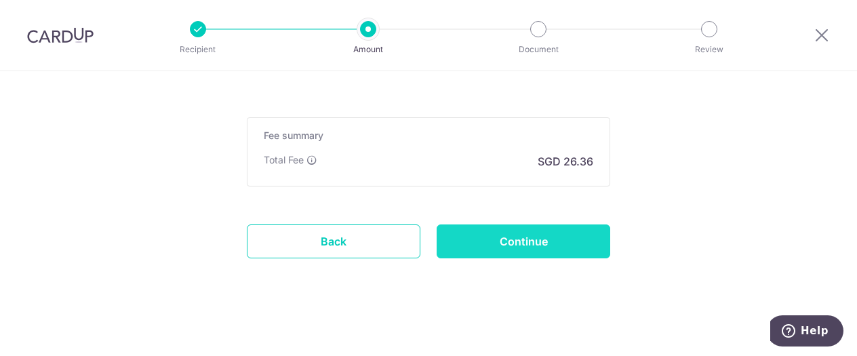
click at [564, 246] on input "Continue" at bounding box center [524, 241] width 174 height 34
type input "Update Schedule"
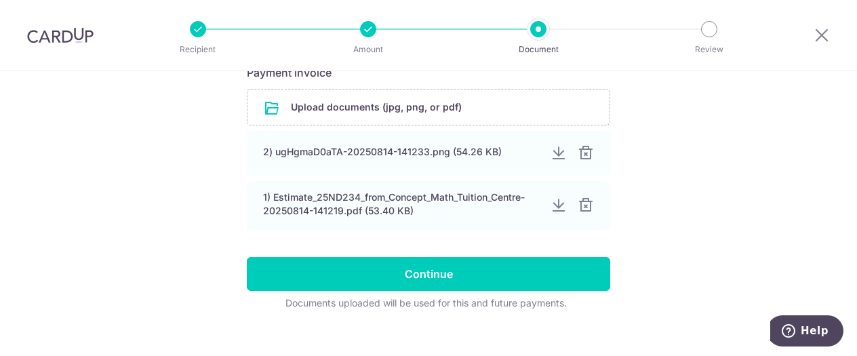
scroll to position [252, 0]
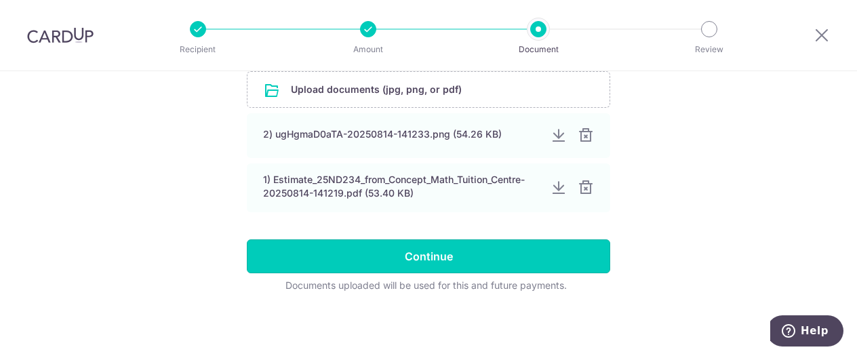
click at [564, 246] on input "Continue" at bounding box center [428, 256] width 363 height 34
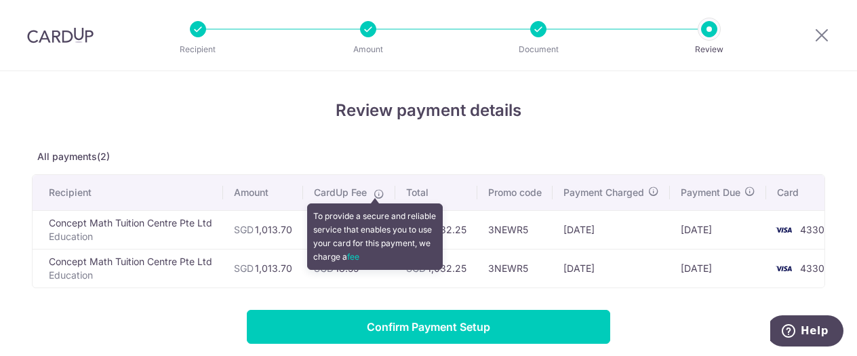
click at [371, 195] on span at bounding box center [376, 191] width 15 height 11
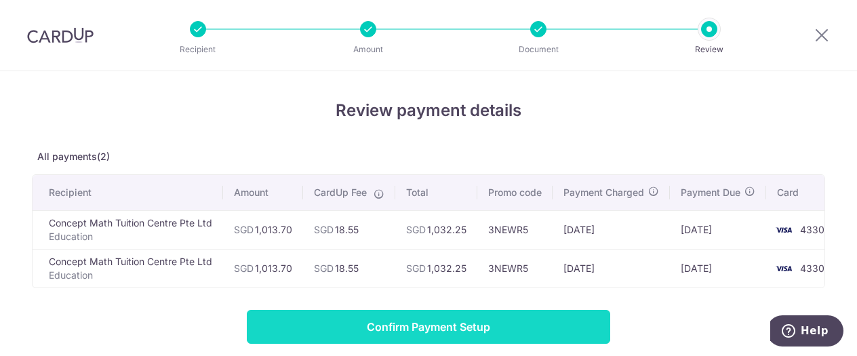
click at [376, 333] on input "Confirm Payment Setup" at bounding box center [428, 327] width 363 height 34
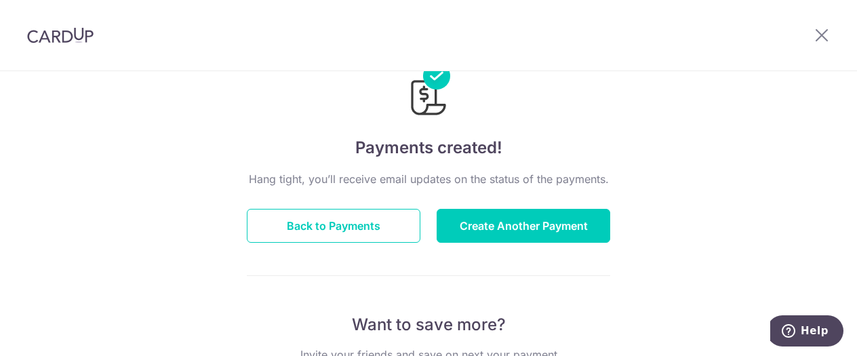
scroll to position [68, 0]
